Goal: Find specific page/section: Find specific page/section

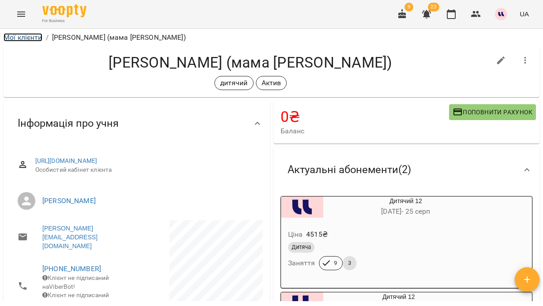
click at [29, 39] on link "Мої клієнти" at bounding box center [23, 37] width 39 height 8
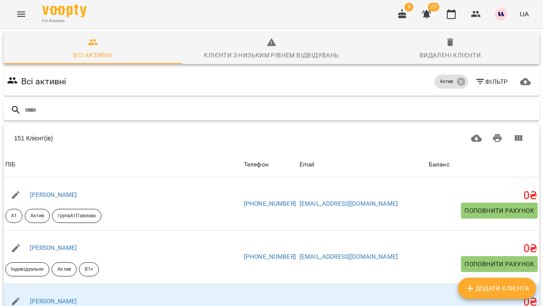
click at [179, 110] on input "text" at bounding box center [280, 110] width 511 height 15
click at [481, 84] on icon "button" at bounding box center [480, 81] width 11 height 11
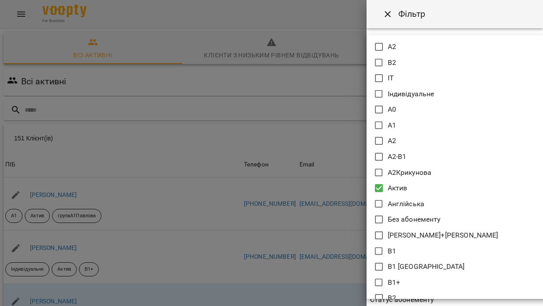
click at [405, 82] on body "For Business 9 23 UA Всі активні Клієнти з низьким рівнем відвідувань Видалені …" at bounding box center [271, 230] width 543 height 461
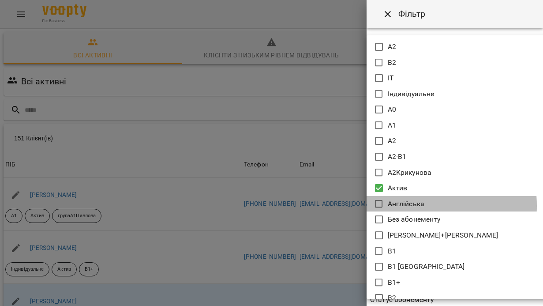
click at [400, 205] on p "Англійська" at bounding box center [406, 203] width 37 height 11
type input "**********"
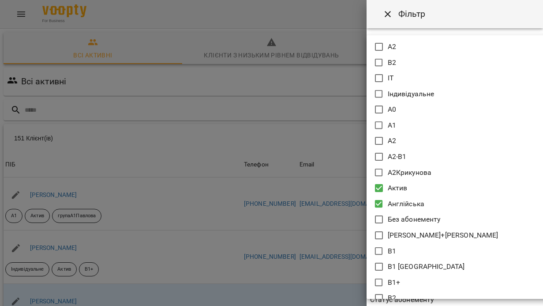
click at [333, 77] on div at bounding box center [271, 153] width 543 height 306
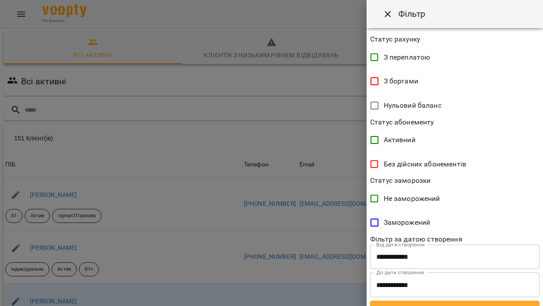
scroll to position [191, 0]
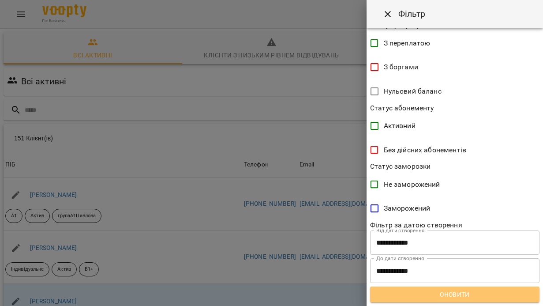
click at [442, 301] on button "Оновити" at bounding box center [454, 294] width 169 height 16
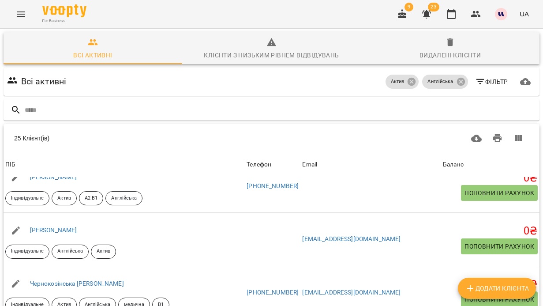
scroll to position [121, 0]
